Goal: Task Accomplishment & Management: Complete application form

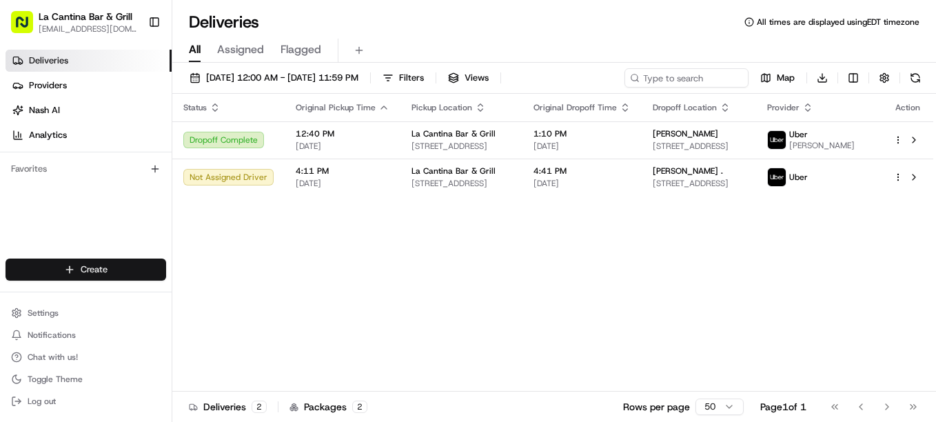
click at [138, 273] on html "La Cantina Bar & Grill [EMAIL_ADDRESS][DOMAIN_NAME] Toggle Sidebar Deliveries P…" at bounding box center [468, 211] width 936 height 422
click at [237, 299] on link "Delivery" at bounding box center [249, 294] width 154 height 25
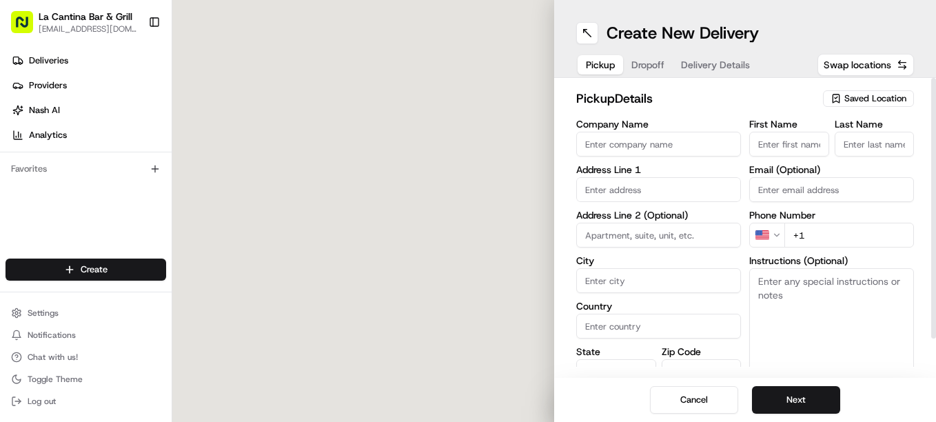
click at [878, 97] on span "Saved Location" at bounding box center [875, 98] width 62 height 12
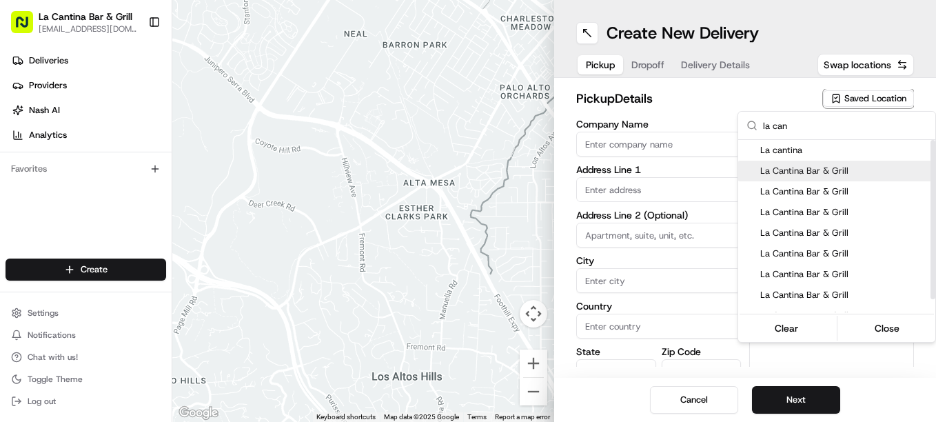
type input "la can"
click at [838, 169] on span "La Cantina Bar & Grill" at bounding box center [844, 171] width 169 height 12
type input "La Cantina Bar & Grill"
type input "[STREET_ADDRESS]"
type input "Plainfield"
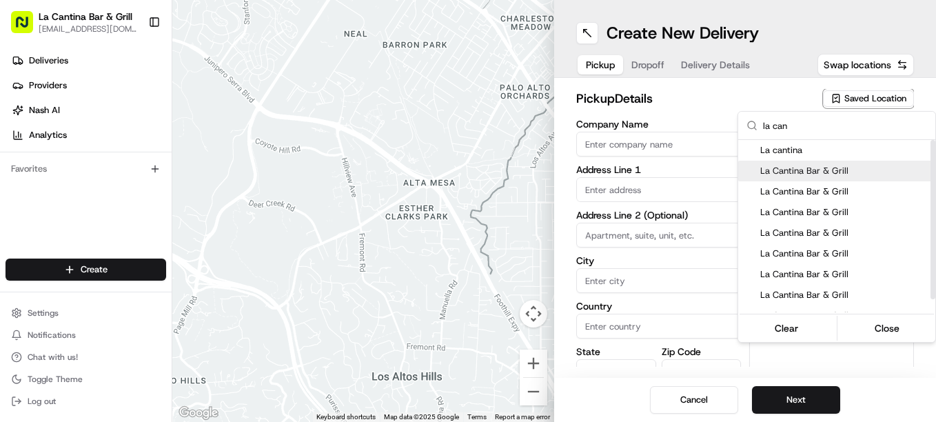
type input "US"
type input "CT"
type input "06374"
type input "[PERSON_NAME]"
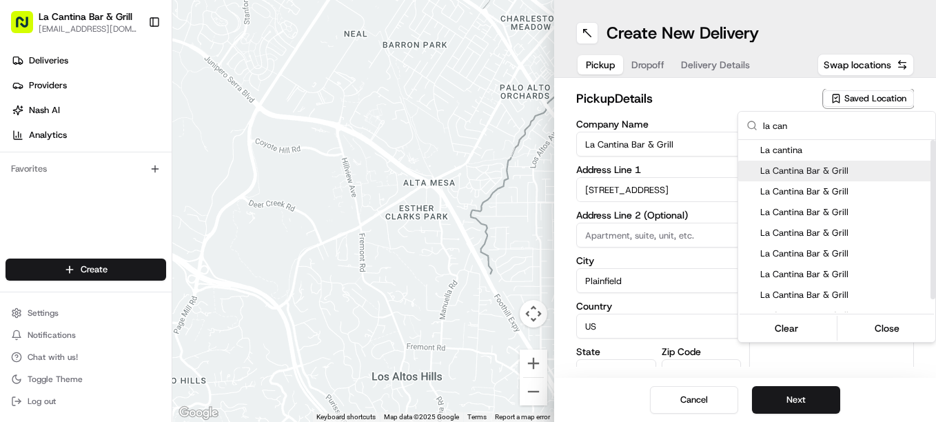
type input "[PHONE_NUMBER]"
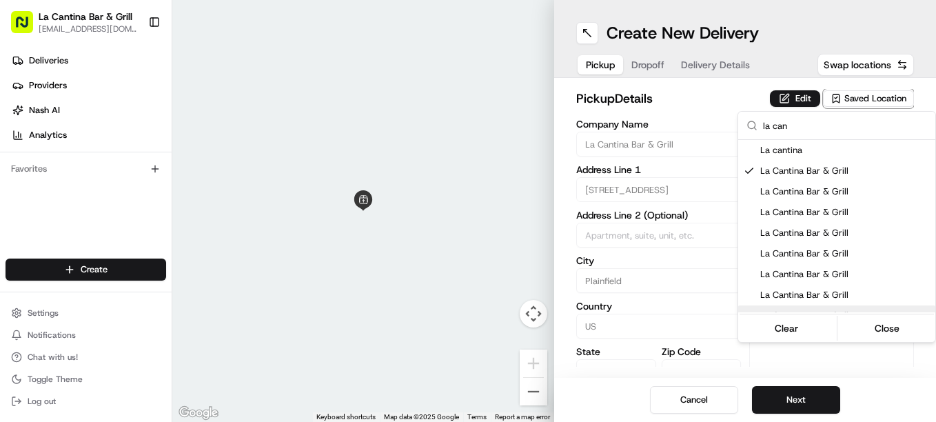
click at [816, 384] on html "La Cantina Bar & Grill [EMAIL_ADDRESS][DOMAIN_NAME] Toggle Sidebar Deliveries P…" at bounding box center [468, 211] width 936 height 422
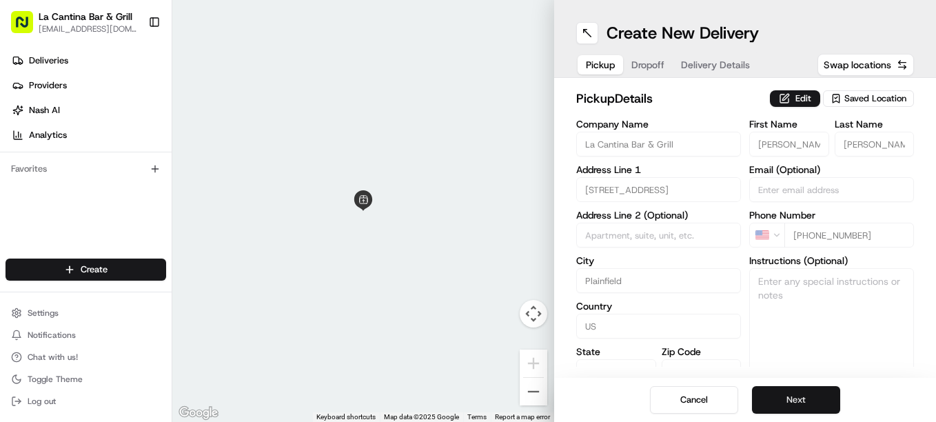
click at [804, 400] on button "Next" at bounding box center [796, 400] width 88 height 28
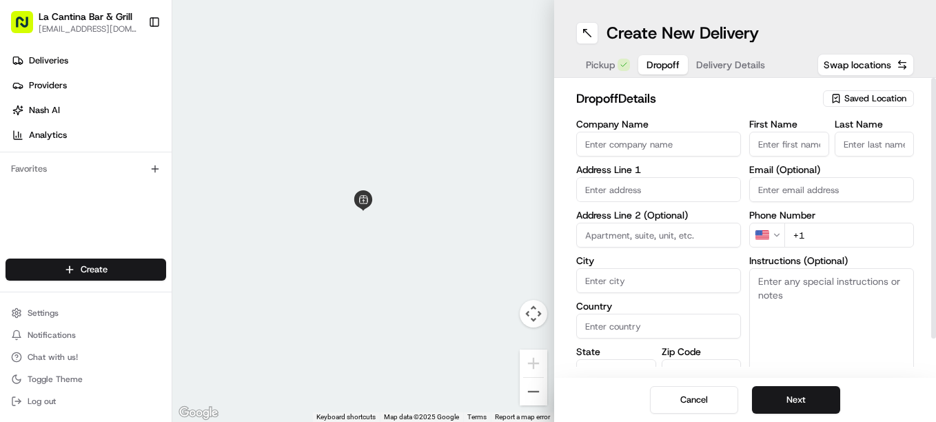
click at [785, 154] on input "First Name" at bounding box center [789, 144] width 80 height 25
type input "[PERSON_NAME]"
type input "30 oak"
type input "[GEOGRAPHIC_DATA]"
type input "[PERSON_NAME]"
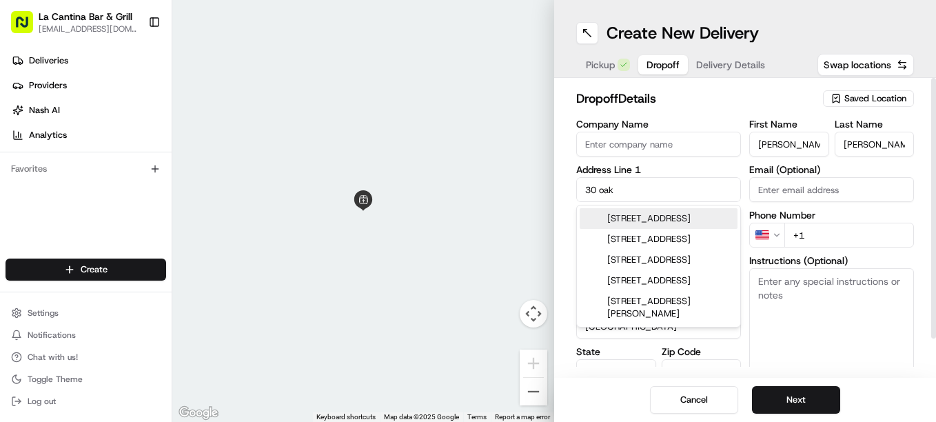
click at [679, 192] on input "30 oak" at bounding box center [658, 189] width 165 height 25
type input "3"
type input "30 oak dr"
click at [872, 234] on input "+1" at bounding box center [849, 235] width 130 height 25
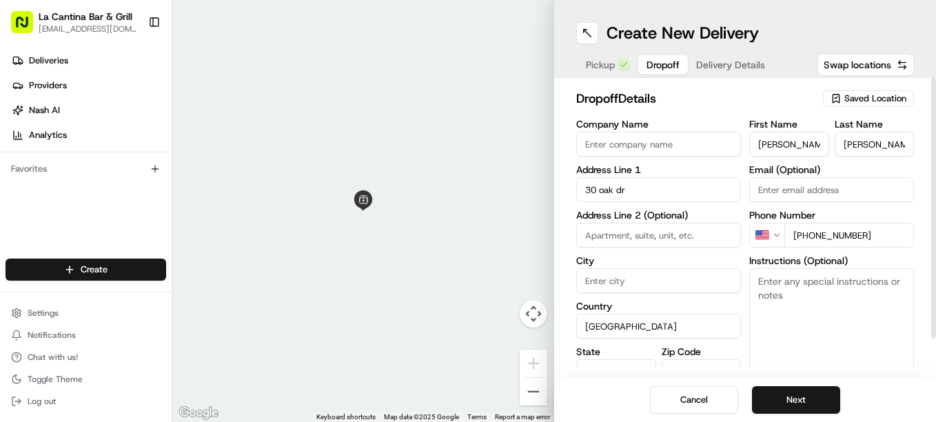
type input "[PHONE_NUMBER]"
click at [628, 285] on input "City" at bounding box center [658, 280] width 165 height 25
type input "Plainfield"
type input "CT"
type input "06374"
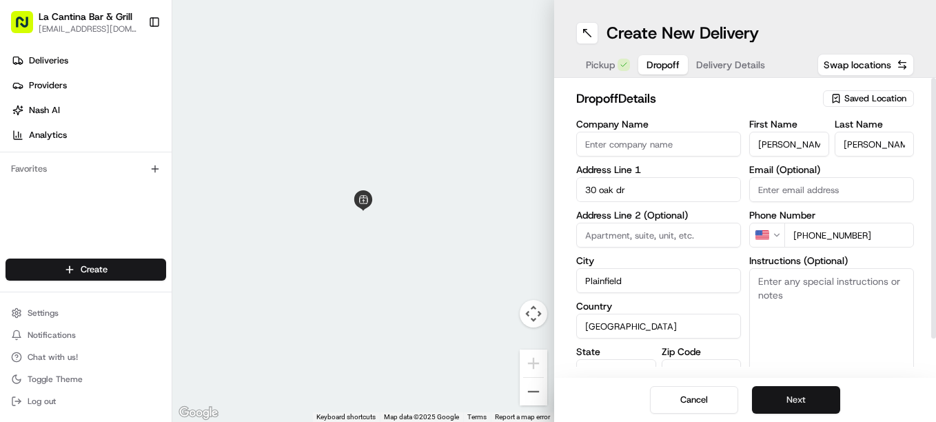
click at [767, 402] on button "Next" at bounding box center [796, 400] width 88 height 28
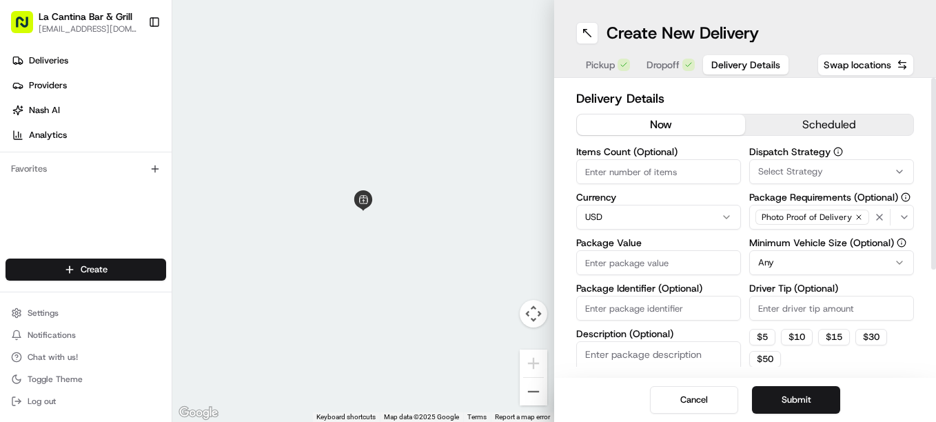
click at [771, 311] on input "Driver Tip (Optional)" at bounding box center [831, 308] width 165 height 25
type input "5.40"
click at [665, 257] on input "Package Value" at bounding box center [658, 262] width 165 height 25
type input "42.10"
click at [787, 402] on button "Submit" at bounding box center [796, 400] width 88 height 28
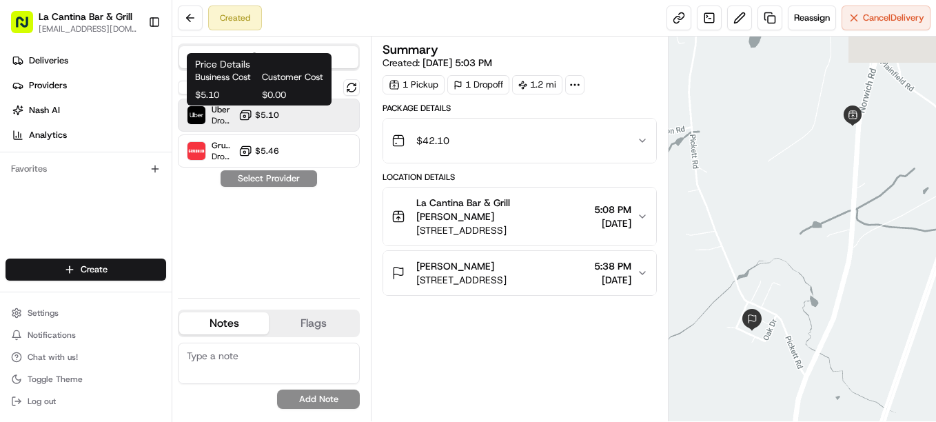
click at [274, 112] on span "$5.10" at bounding box center [267, 115] width 24 height 11
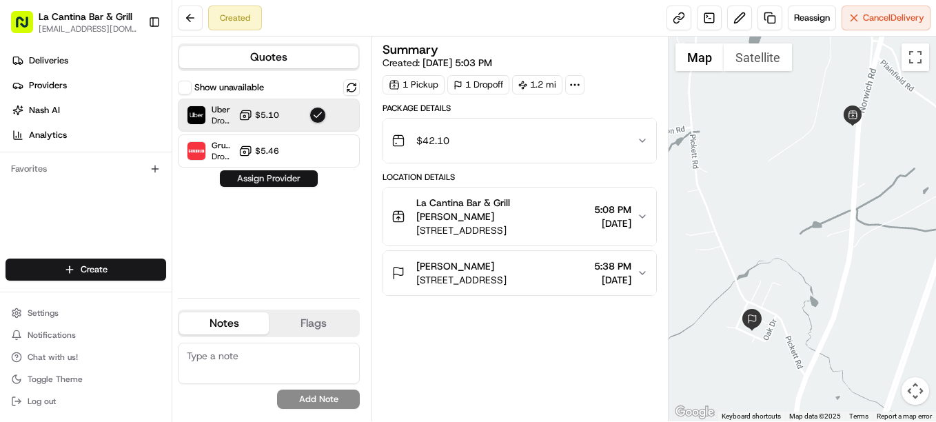
click at [264, 176] on button "Assign Provider" at bounding box center [269, 178] width 98 height 17
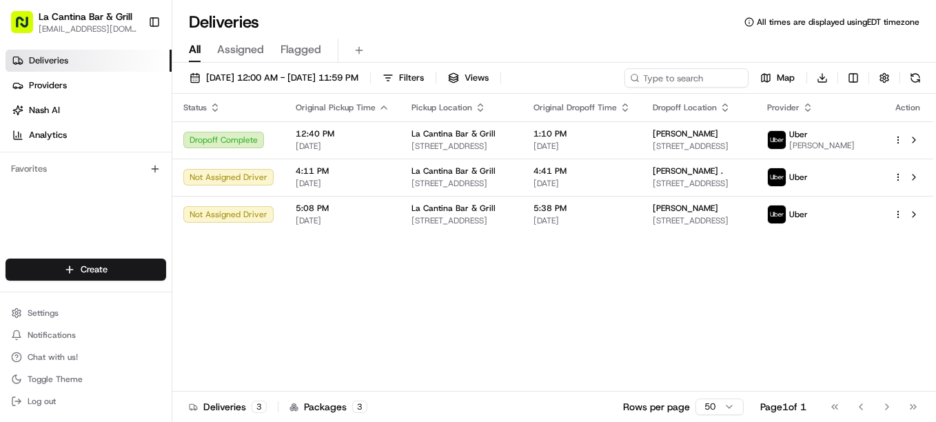
click at [457, 348] on div "Status Original Pickup Time Pickup Location Original Dropoff Time Dropoff Locat…" at bounding box center [552, 243] width 761 height 298
